Goal: Task Accomplishment & Management: Complete application form

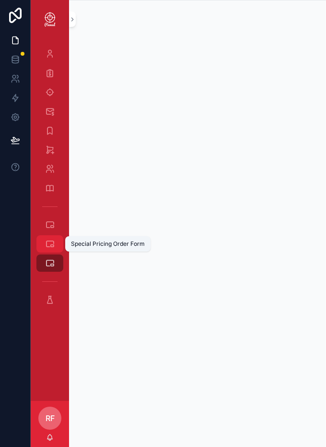
click at [49, 246] on icon "scrollable content" at bounding box center [50, 244] width 10 height 10
